Goal: Find contact information: Find contact information

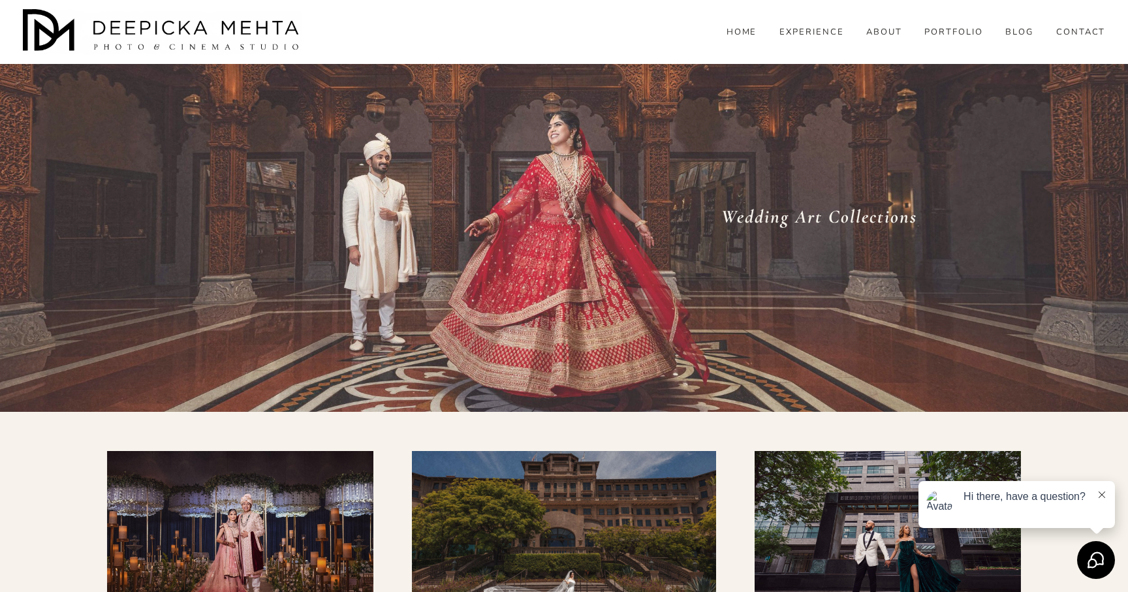
click at [1075, 39] on link "CONTACT" at bounding box center [1081, 33] width 50 height 12
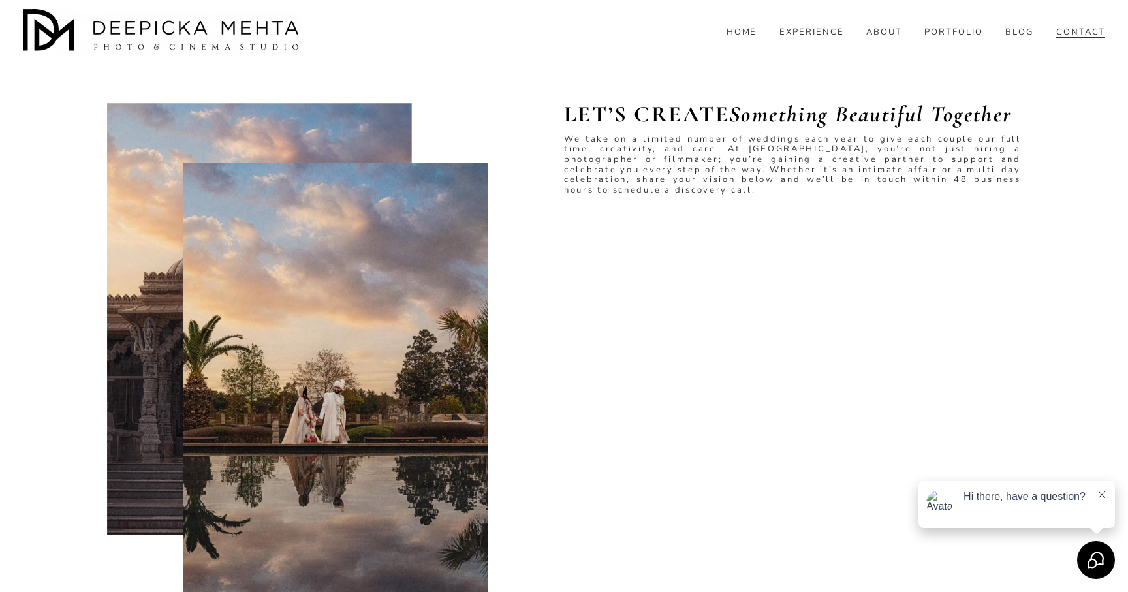
scroll to position [345, 0]
click at [829, 39] on link "EXPERIENCE" at bounding box center [811, 33] width 65 height 12
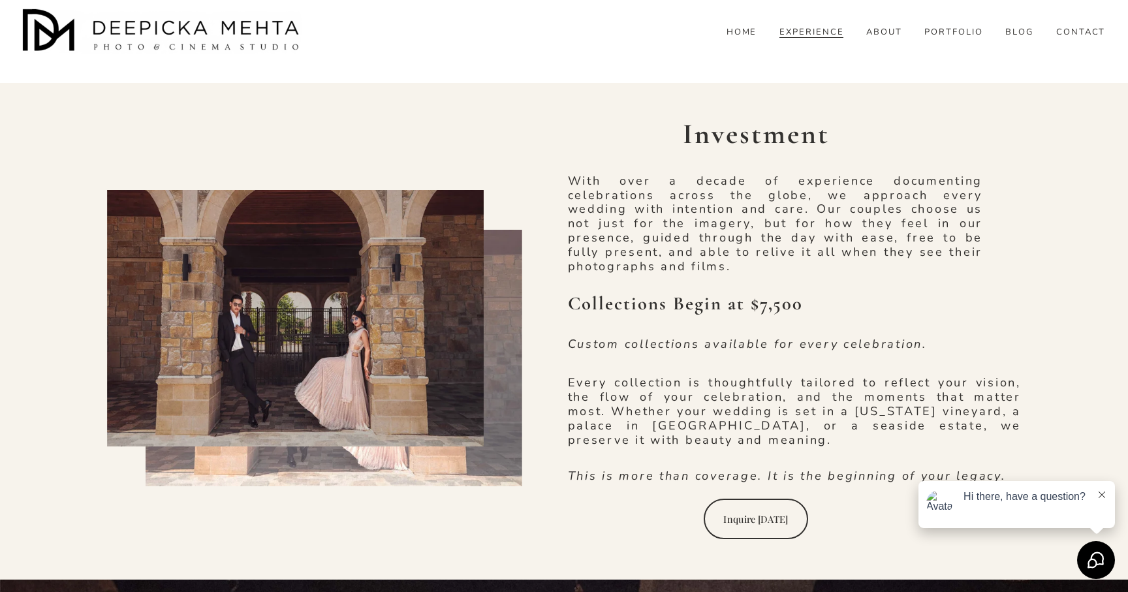
scroll to position [2600, 0]
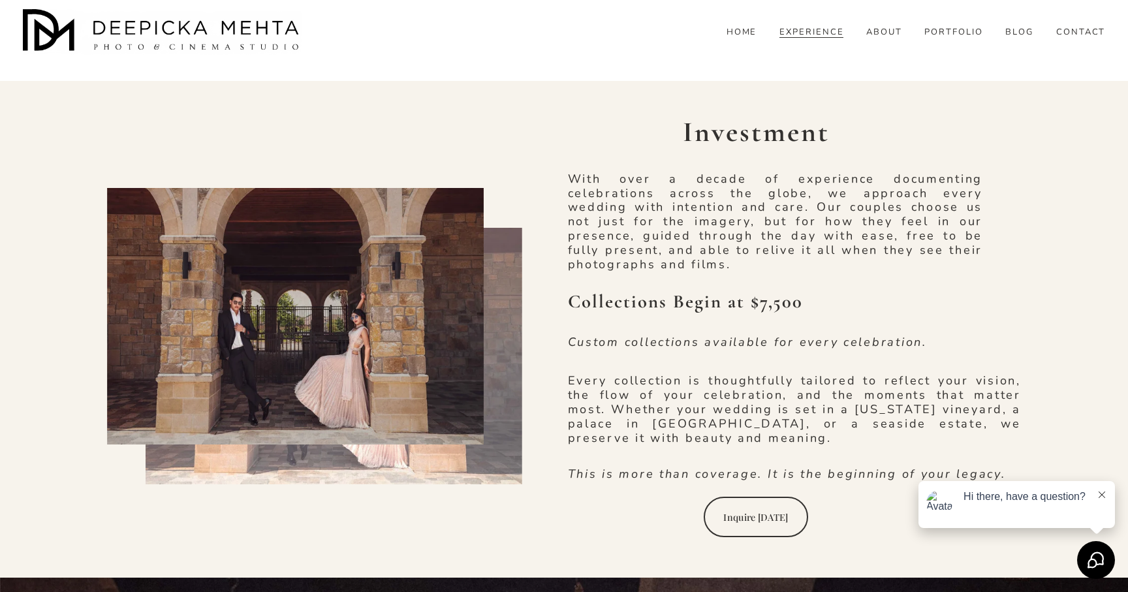
click at [1073, 39] on link "CONTACT" at bounding box center [1081, 33] width 50 height 12
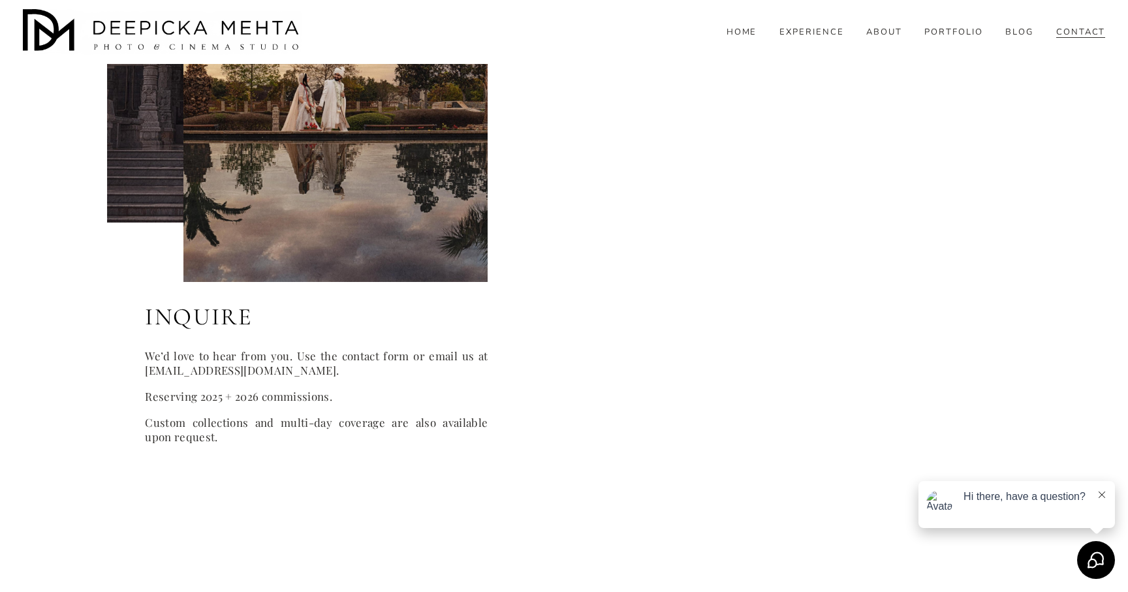
scroll to position [657, 0]
click at [518, 496] on div "INQUIRE We’d love to hear from you. Use the contact form or email us at [EMAIL_…" at bounding box center [564, 212] width 1128 height 923
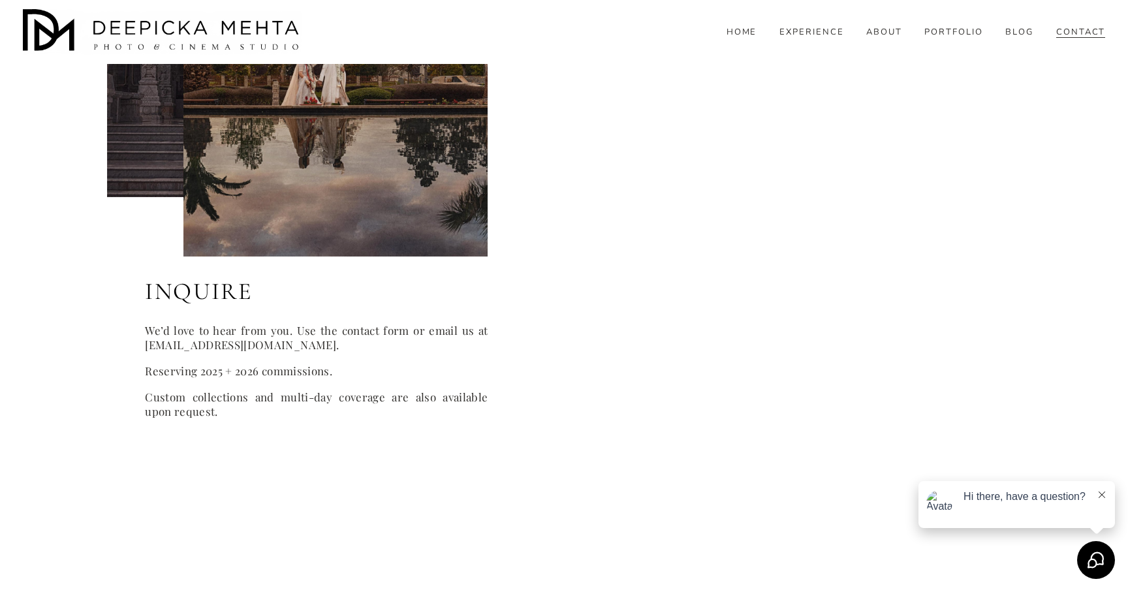
scroll to position [702, 0]
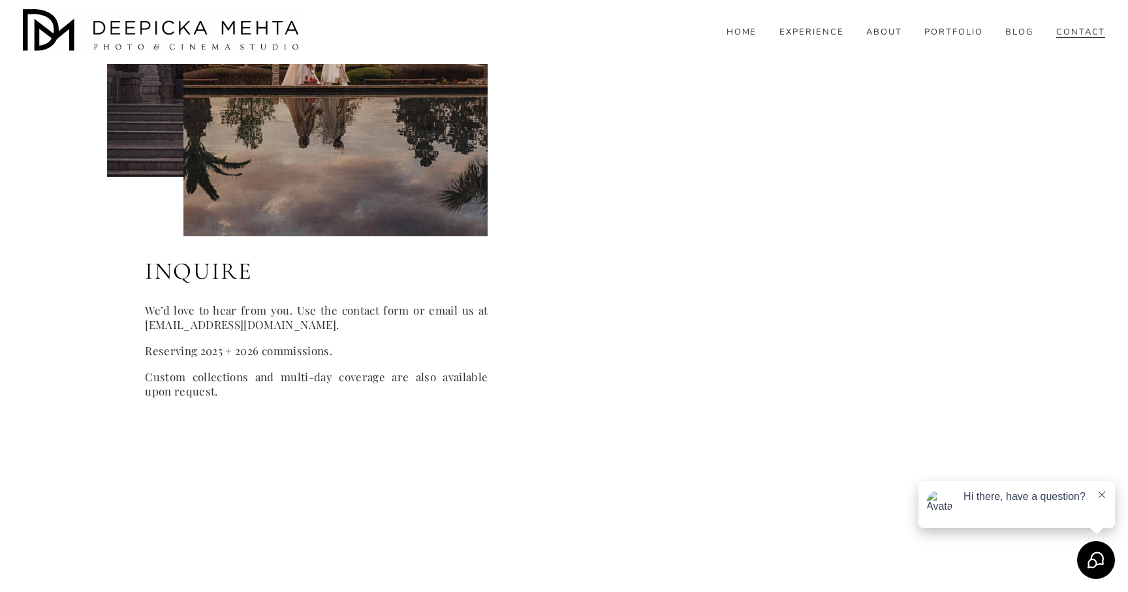
click at [815, 39] on link "EXPERIENCE" at bounding box center [811, 33] width 65 height 12
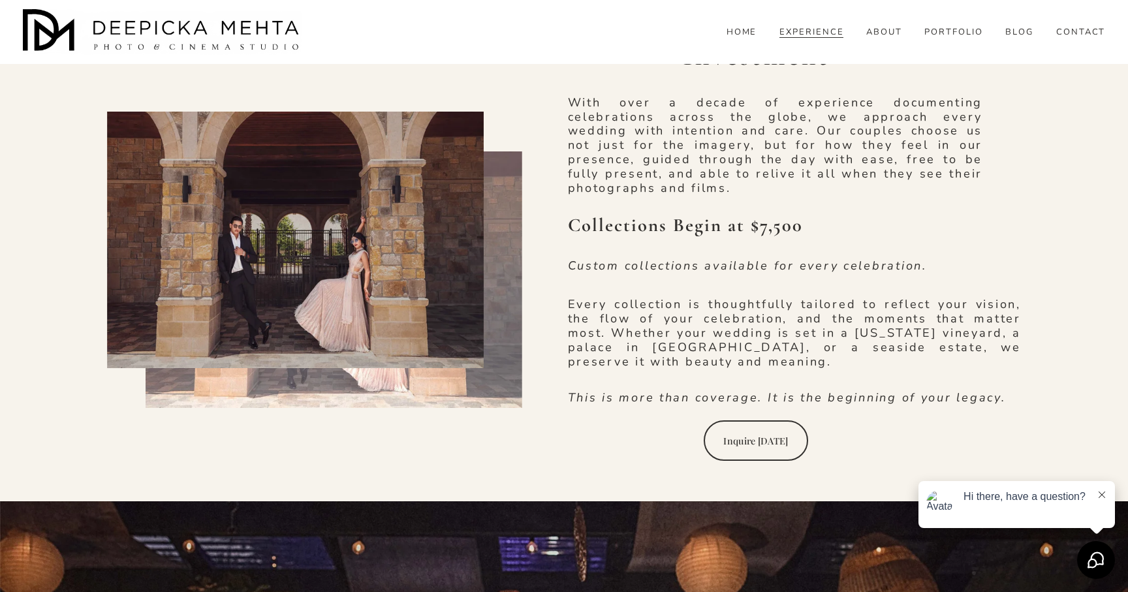
scroll to position [2680, 0]
